Goal: Check status: Check status

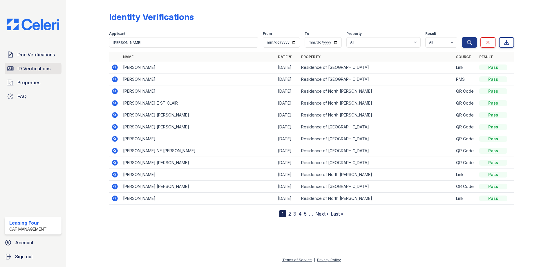
click at [30, 66] on span "ID Verifications" at bounding box center [33, 68] width 33 height 7
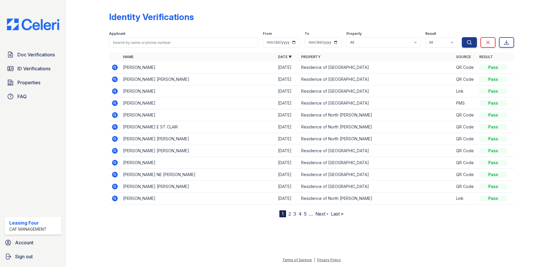
click at [114, 68] on icon at bounding box center [114, 66] width 1 height 1
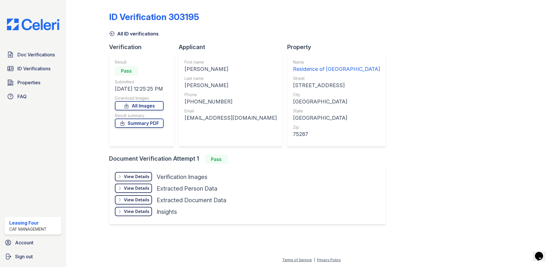
click at [142, 175] on div "View Details" at bounding box center [137, 176] width 26 height 6
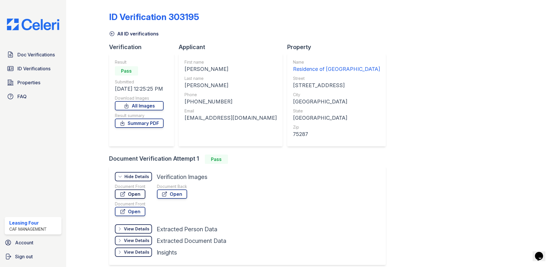
click at [137, 190] on link "Open" at bounding box center [130, 193] width 30 height 9
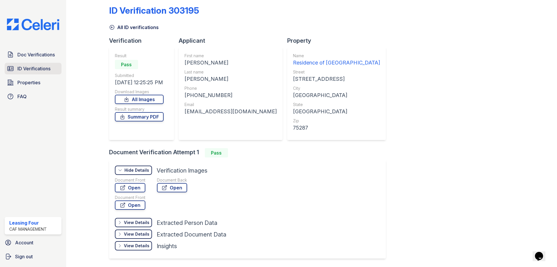
scroll to position [7, 0]
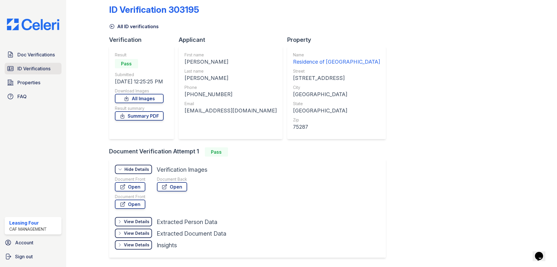
click at [20, 72] on span "ID Verifications" at bounding box center [33, 68] width 33 height 7
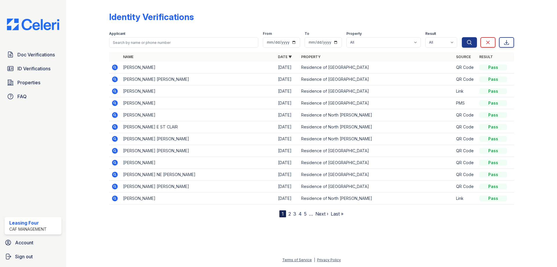
click at [115, 80] on icon at bounding box center [114, 79] width 7 height 7
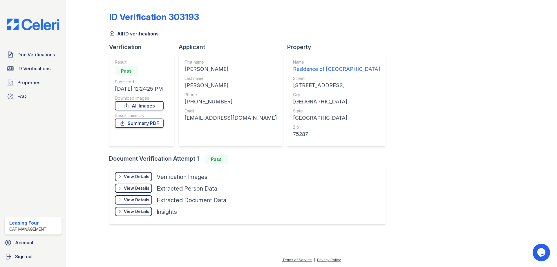
click at [141, 178] on div "View Details" at bounding box center [137, 176] width 26 height 6
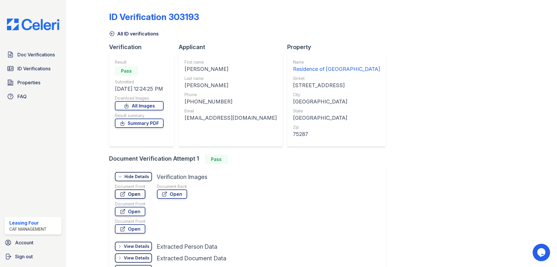
click at [137, 193] on link "Open" at bounding box center [130, 193] width 30 height 9
